Goal: Navigation & Orientation: Find specific page/section

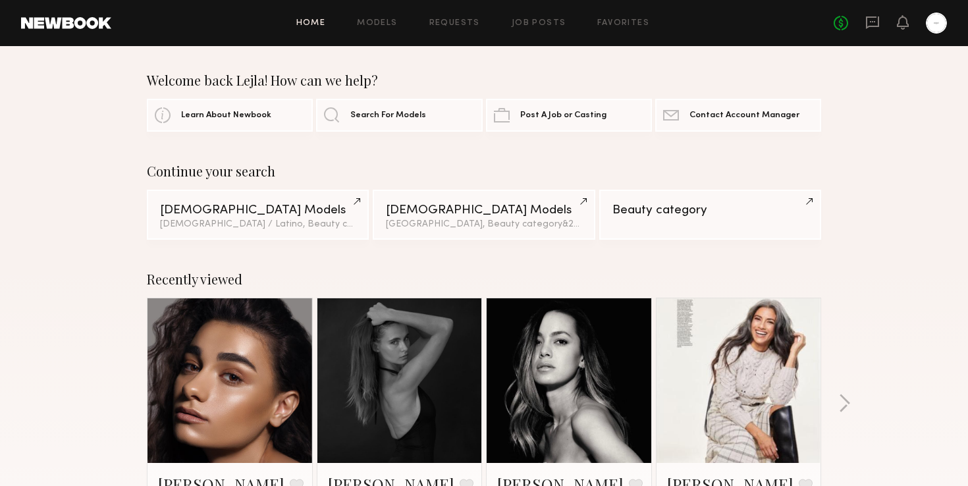
click at [939, 32] on div at bounding box center [936, 23] width 21 height 21
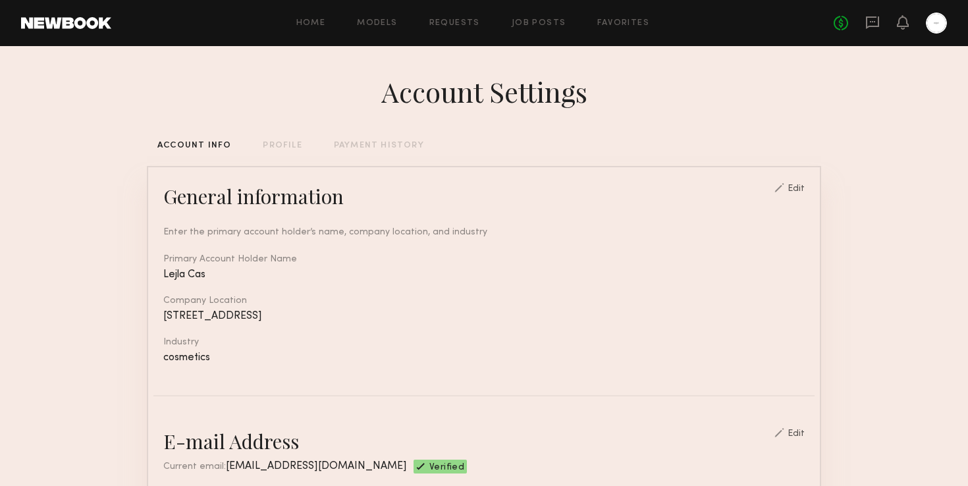
click at [544, 21] on link "Job Posts" at bounding box center [539, 23] width 55 height 9
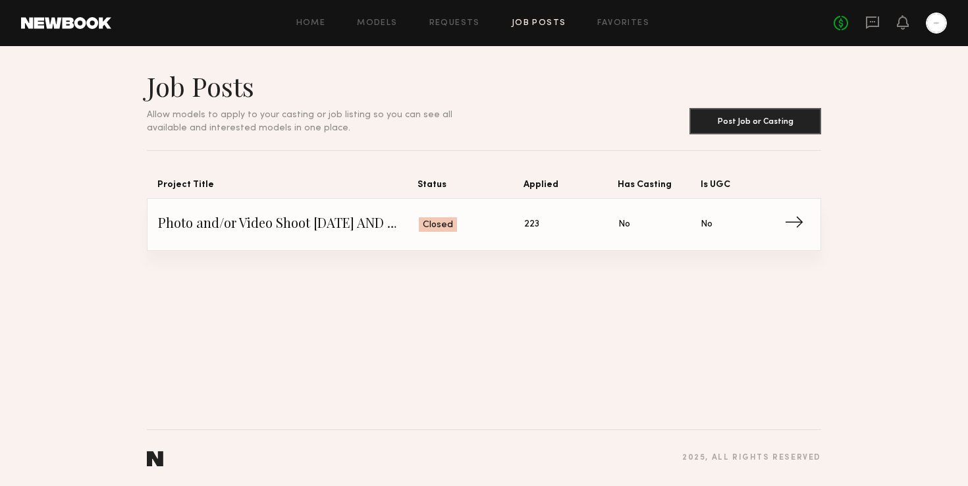
click at [342, 220] on span "Photo and/or Video Shoot [DATE] AND [DATE]" at bounding box center [288, 225] width 261 height 20
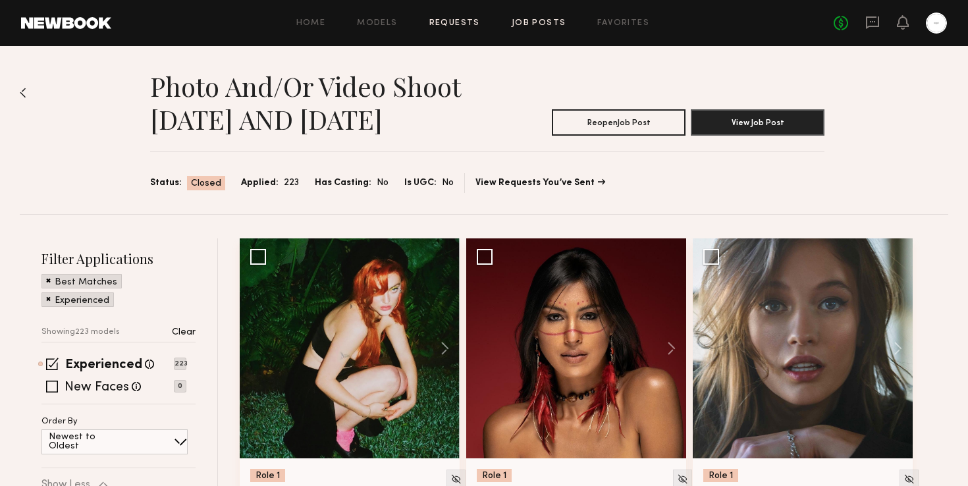
click at [459, 24] on link "Requests" at bounding box center [454, 23] width 51 height 9
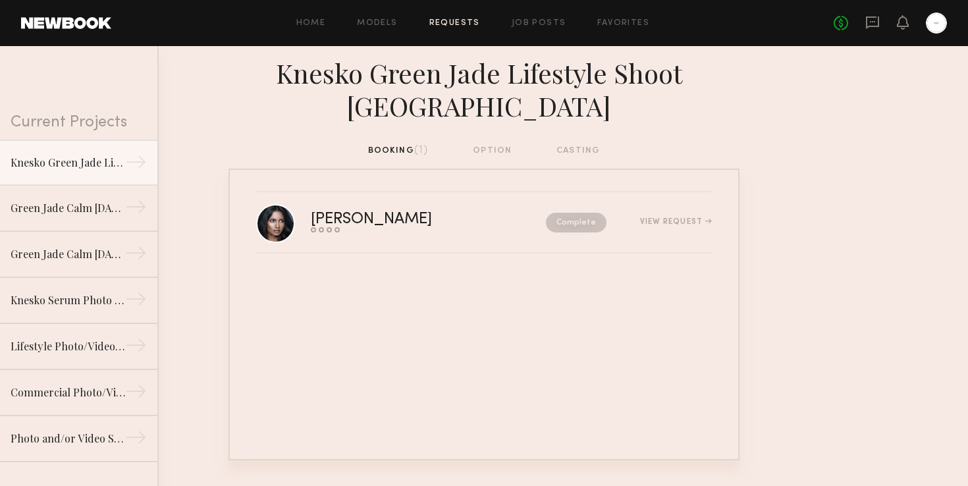
click at [400, 9] on header "Home Models Requests Job Posts Favorites Sign Out No fees up to $5,000" at bounding box center [484, 23] width 968 height 46
click at [393, 19] on link "Models" at bounding box center [377, 23] width 40 height 9
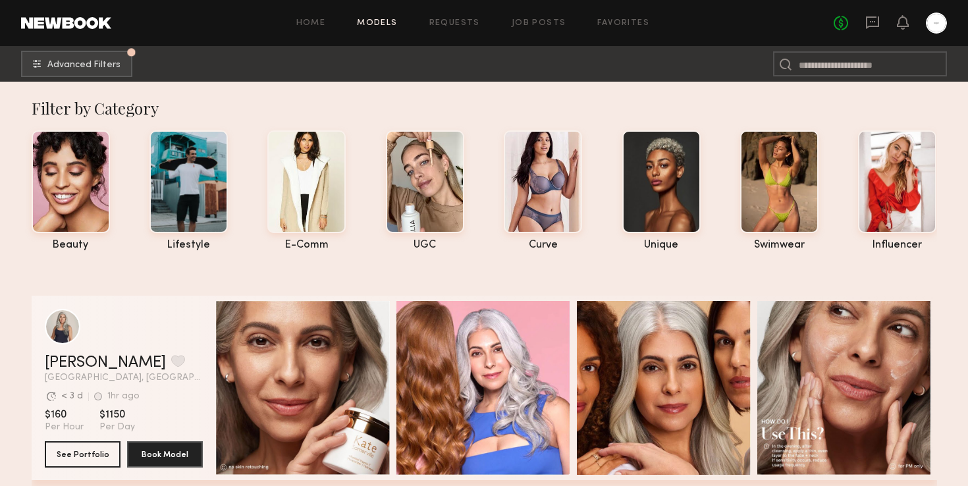
click at [936, 28] on div at bounding box center [936, 23] width 21 height 21
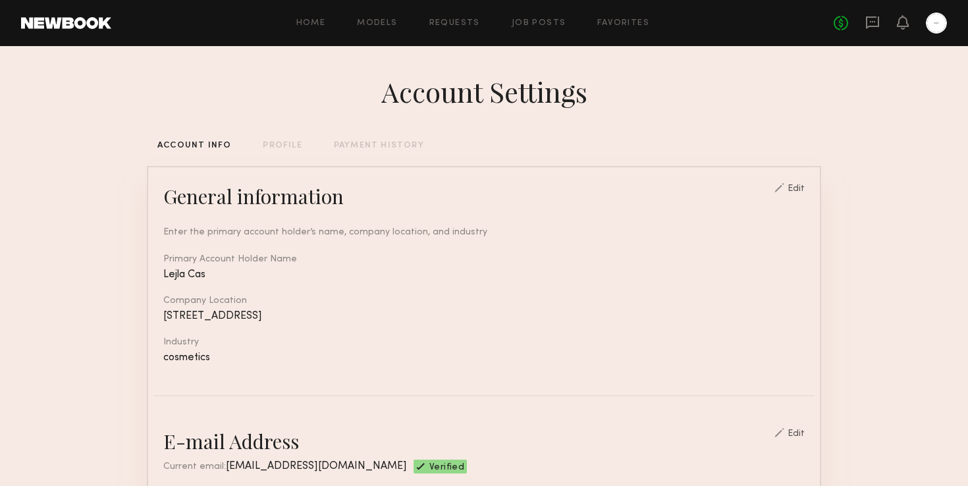
click at [936, 28] on div at bounding box center [936, 23] width 21 height 21
click at [564, 23] on div "Home Models Requests Job Posts Favorites Sign Out" at bounding box center [472, 23] width 723 height 9
click at [463, 25] on link "Requests" at bounding box center [454, 23] width 51 height 9
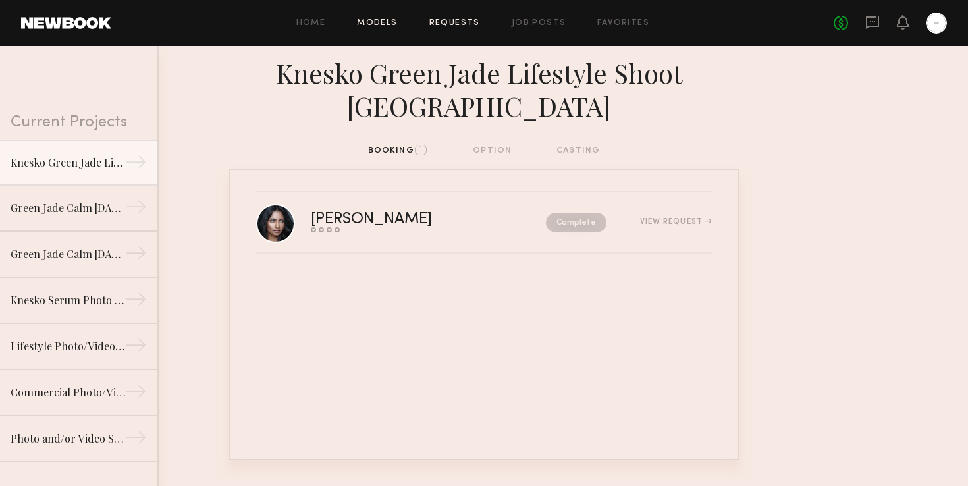
click at [380, 24] on link "Models" at bounding box center [377, 23] width 40 height 9
